Goal: Navigation & Orientation: Go to known website

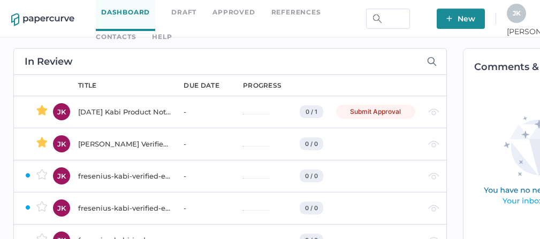
click at [136, 31] on link "Contacts" at bounding box center [116, 37] width 40 height 12
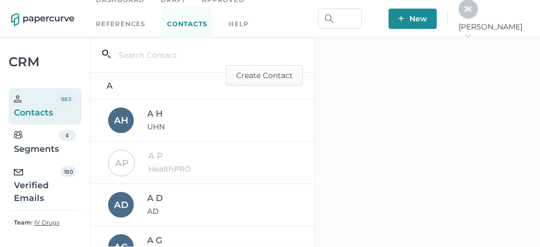
click at [46, 191] on div "Verified Emails" at bounding box center [37, 186] width 47 height 39
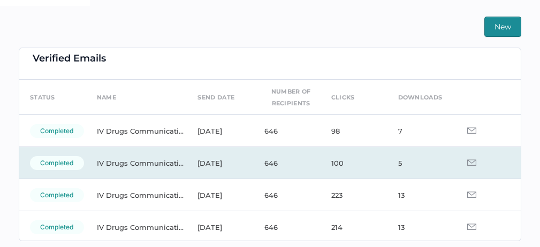
scroll to position [24, 0]
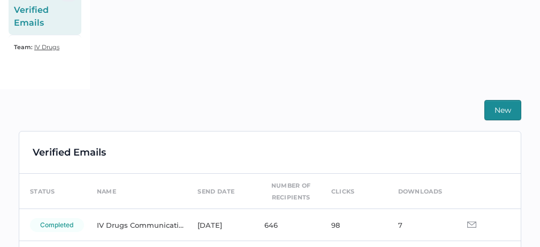
scroll to position [225, 0]
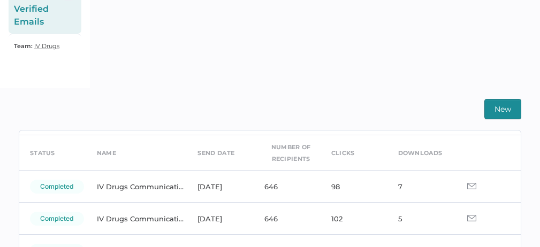
scroll to position [39, 0]
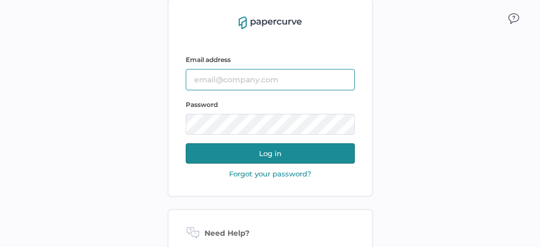
type input "jeffrey.kent@papercurve.com"
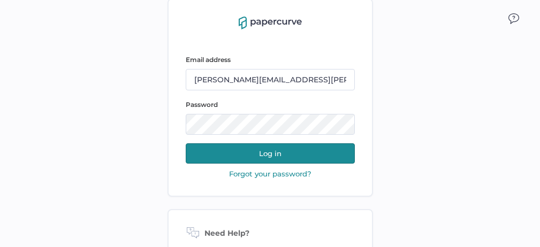
click at [270, 155] on button "Log in" at bounding box center [270, 153] width 169 height 20
